Goal: Task Accomplishment & Management: Complete application form

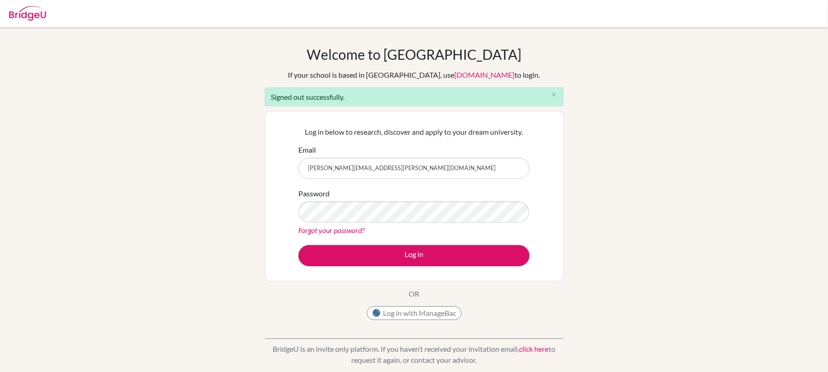
drag, startPoint x: 404, startPoint y: 177, endPoint x: 303, endPoint y: 175, distance: 100.3
click at [303, 175] on input "[PERSON_NAME][EMAIL_ADDRESS][PERSON_NAME][DOMAIN_NAME]" at bounding box center [413, 168] width 231 height 21
type input "[EMAIL_ADDRESS][DOMAIN_NAME]"
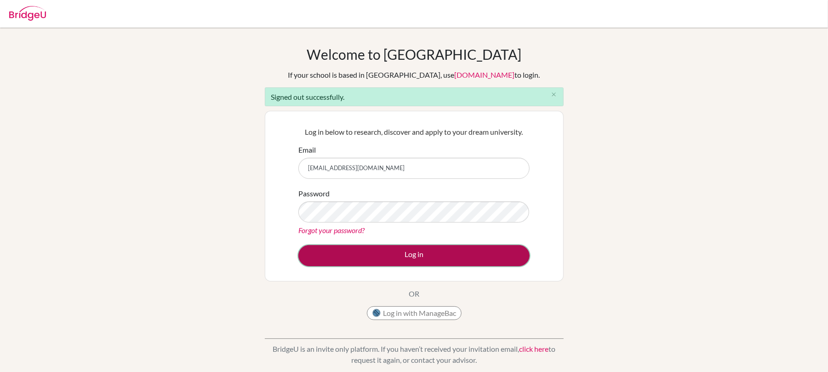
click at [367, 256] on button "Log in" at bounding box center [413, 255] width 231 height 21
type input "nicole.kennedy@iis.kh.edu.tw"
click at [379, 249] on button "Log in" at bounding box center [413, 255] width 231 height 21
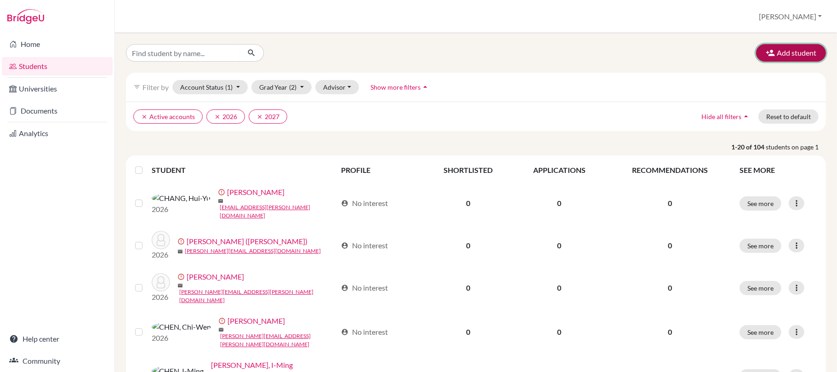
click at [783, 55] on button "Add student" at bounding box center [791, 52] width 70 height 17
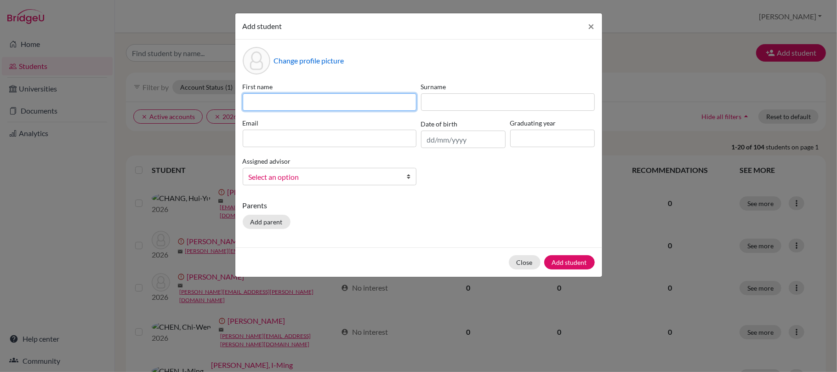
click at [357, 106] on input at bounding box center [330, 101] width 174 height 17
type input "Dummy"
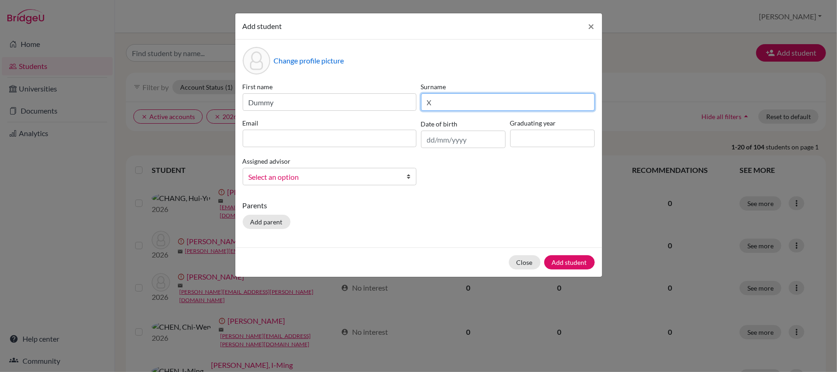
type input "X"
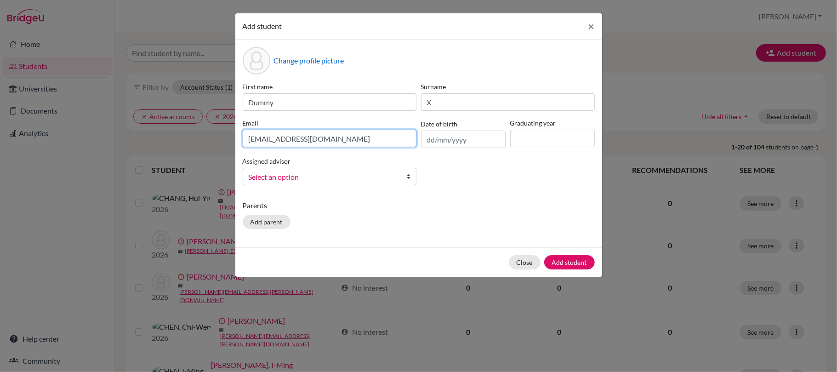
type input "[EMAIL_ADDRESS][DOMAIN_NAME]"
drag, startPoint x: 520, startPoint y: 172, endPoint x: 519, endPoint y: 166, distance: 6.7
click at [519, 172] on div "First name Dummy Surname X Email [EMAIL_ADDRESS][DOMAIN_NAME] Date of birth Gra…" at bounding box center [418, 137] width 357 height 111
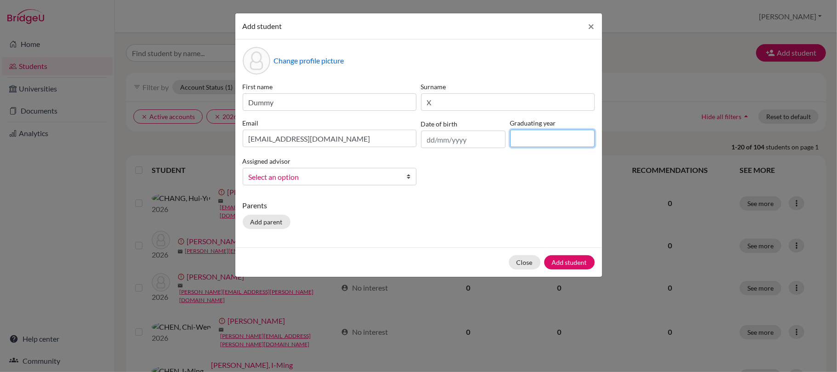
click at [543, 140] on input at bounding box center [552, 138] width 85 height 17
type input "2027"
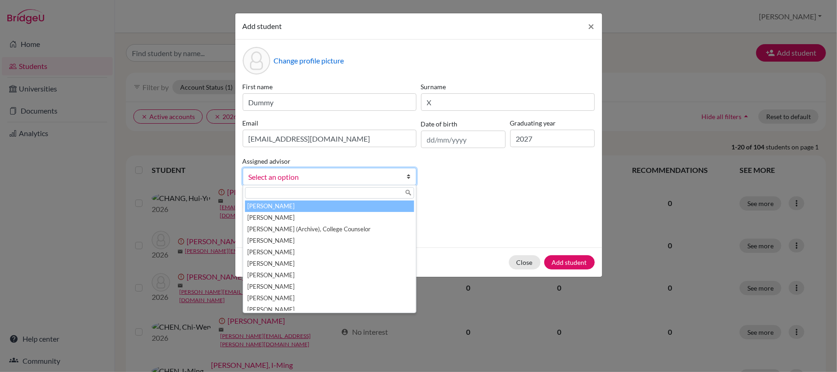
click at [337, 177] on span "Select an option" at bounding box center [324, 177] width 150 height 12
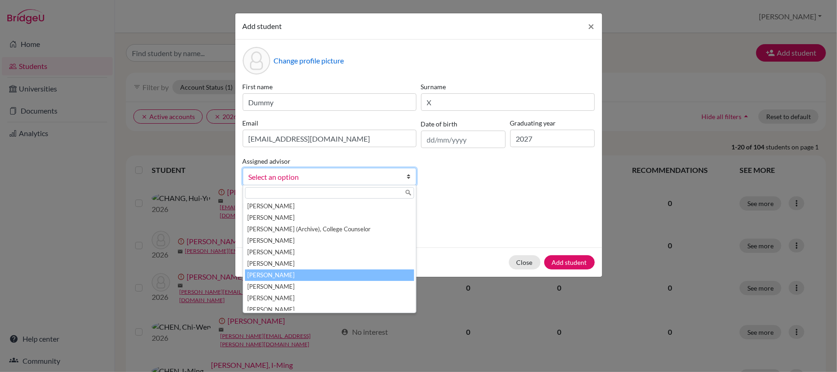
click at [344, 276] on li "[PERSON_NAME]" at bounding box center [329, 274] width 169 height 11
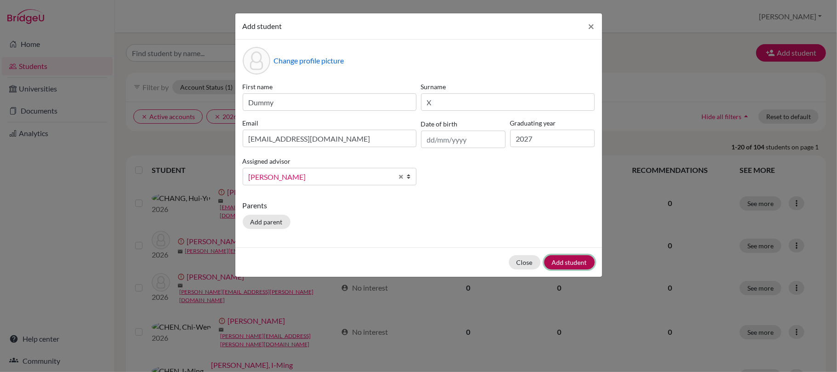
click at [581, 263] on button "Add student" at bounding box center [569, 262] width 51 height 14
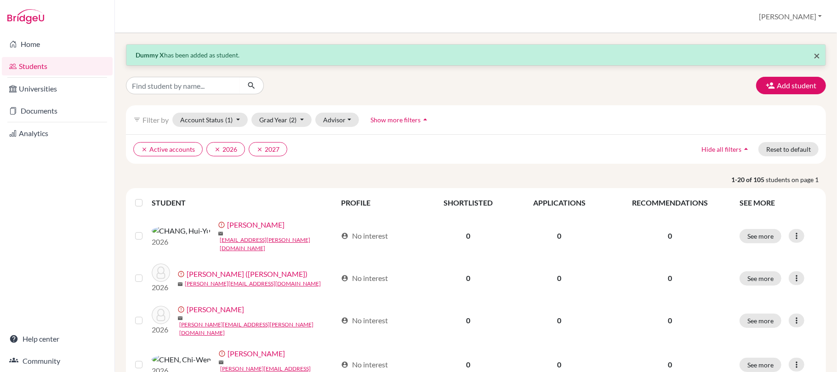
click at [814, 56] on span "×" at bounding box center [817, 55] width 6 height 13
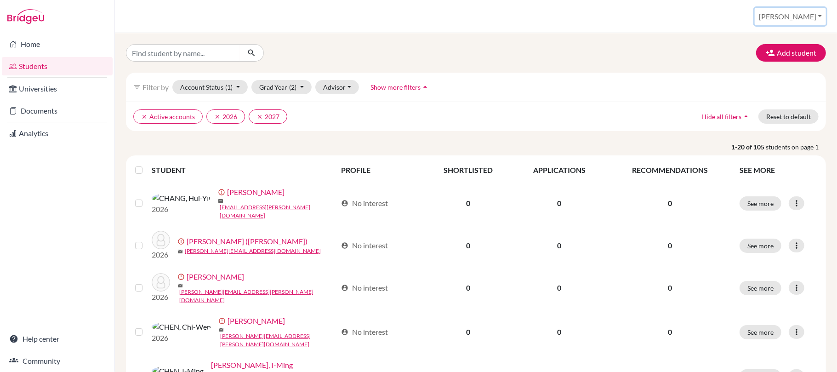
click at [813, 19] on button "[PERSON_NAME]" at bounding box center [790, 16] width 71 height 17
click at [785, 76] on button "Log out" at bounding box center [754, 75] width 73 height 15
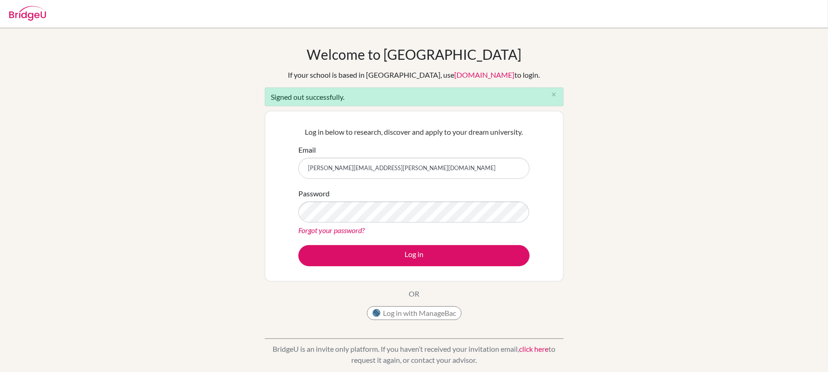
drag, startPoint x: 401, startPoint y: 172, endPoint x: 303, endPoint y: 165, distance: 99.1
click at [303, 165] on input "[PERSON_NAME][EMAIL_ADDRESS][PERSON_NAME][DOMAIN_NAME]" at bounding box center [413, 168] width 231 height 21
type input "[EMAIL_ADDRESS][DOMAIN_NAME]"
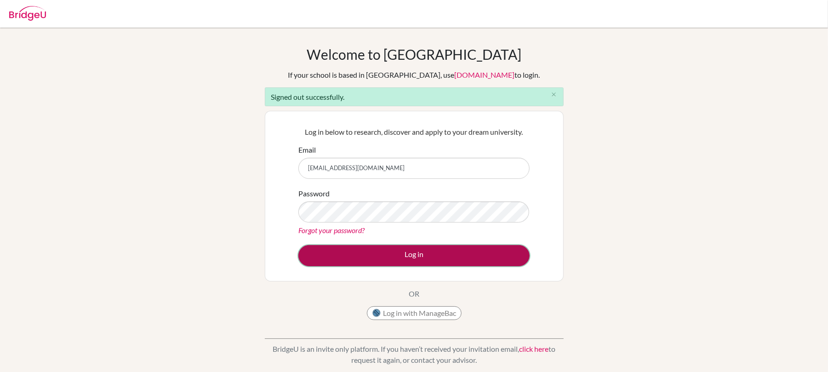
click at [397, 256] on button "Log in" at bounding box center [413, 255] width 231 height 21
